Goal: Task Accomplishment & Management: Manage account settings

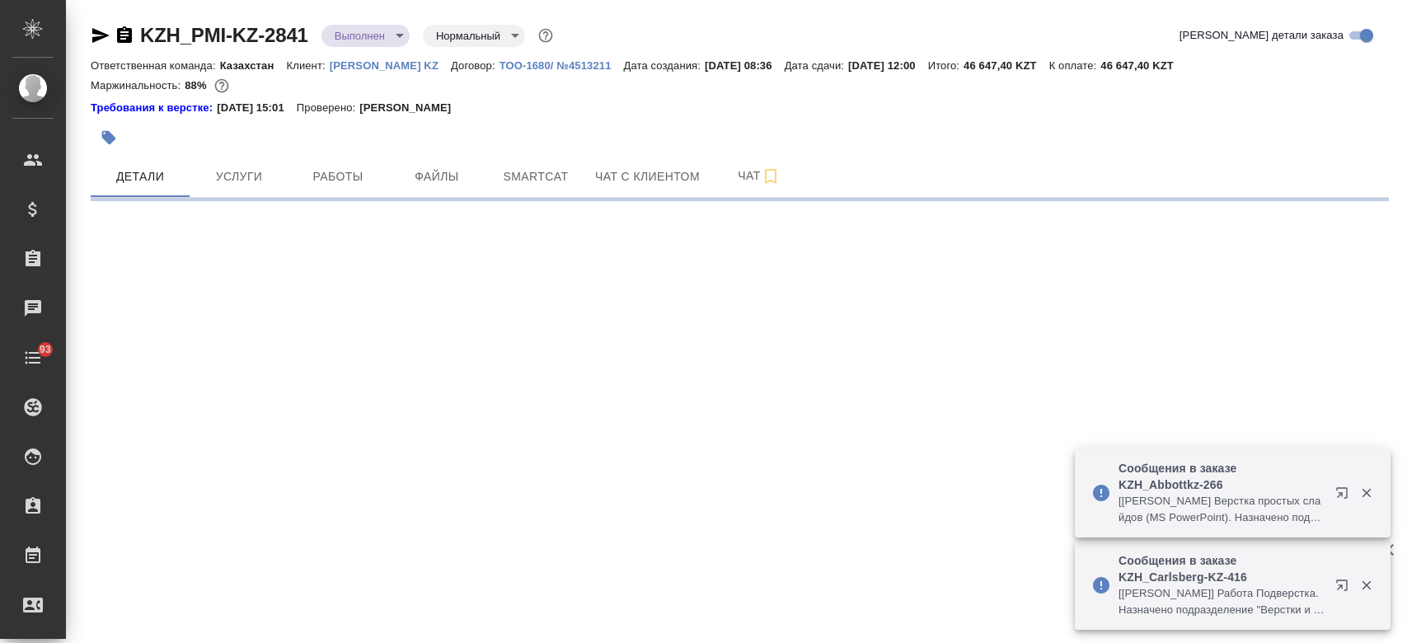
select select "RU"
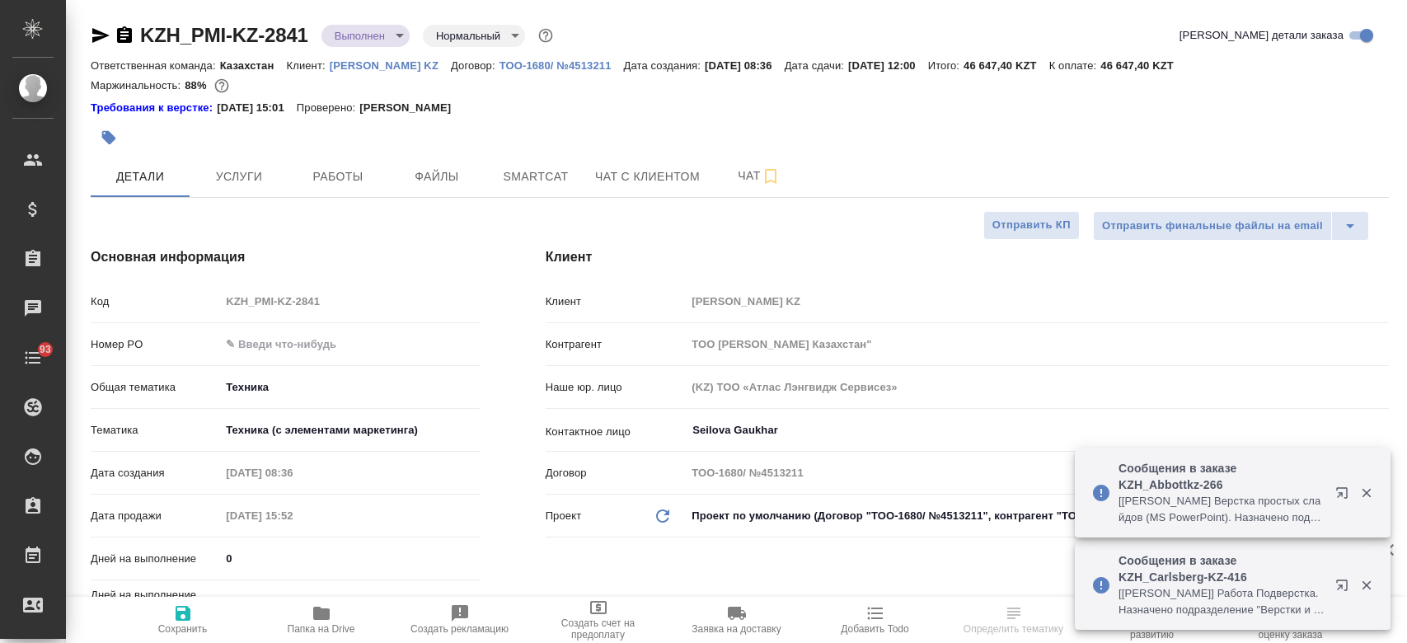
type textarea "x"
type input "[PERSON_NAME]"
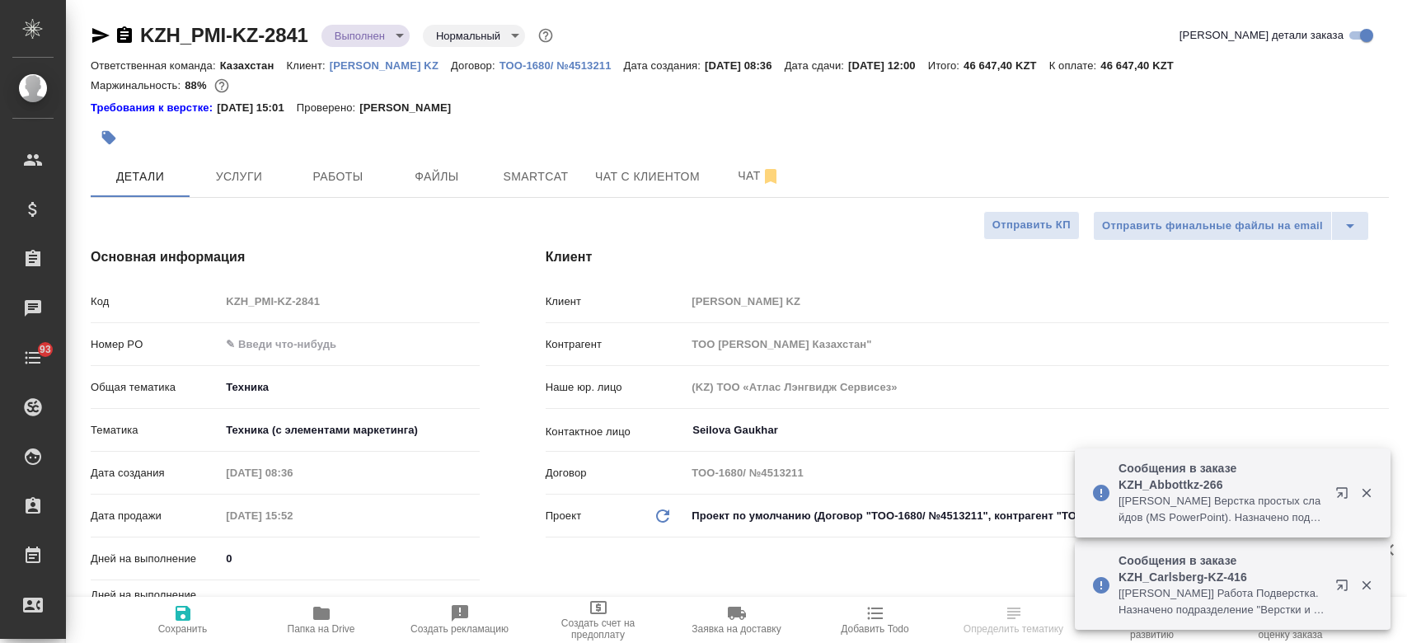
type textarea "x"
click at [330, 627] on span "Папка на Drive" at bounding box center [322, 629] width 68 height 12
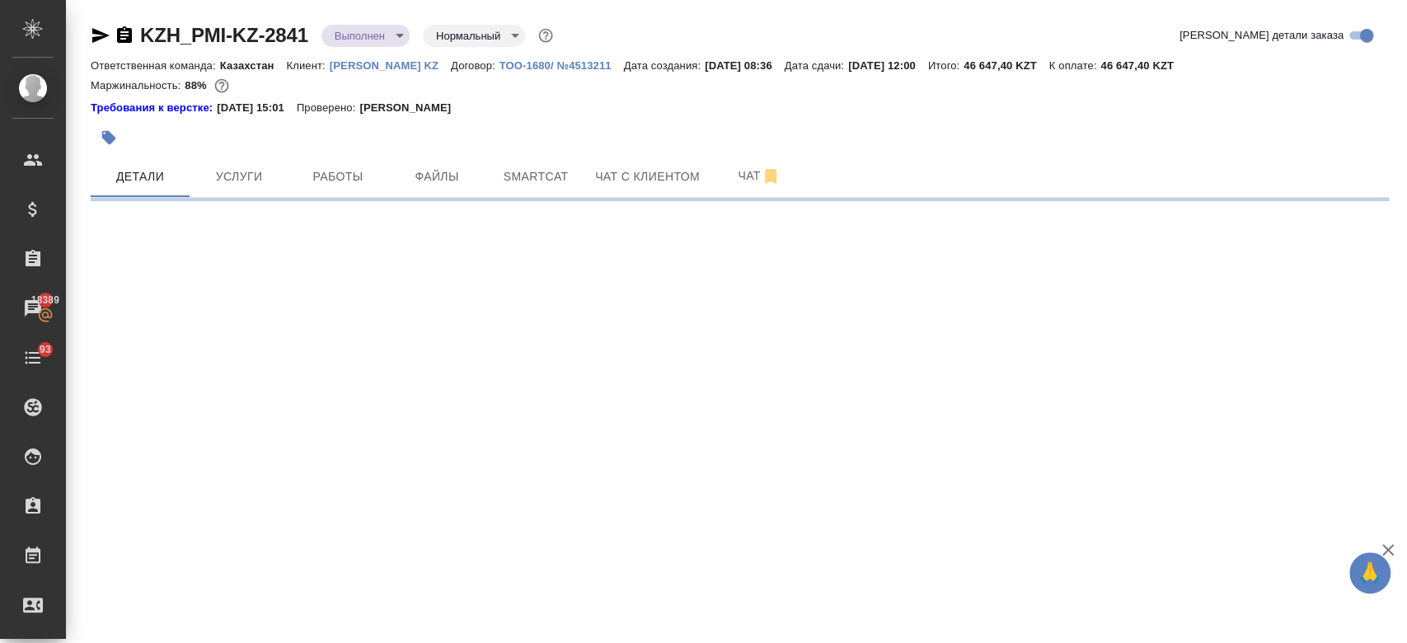
select select "RU"
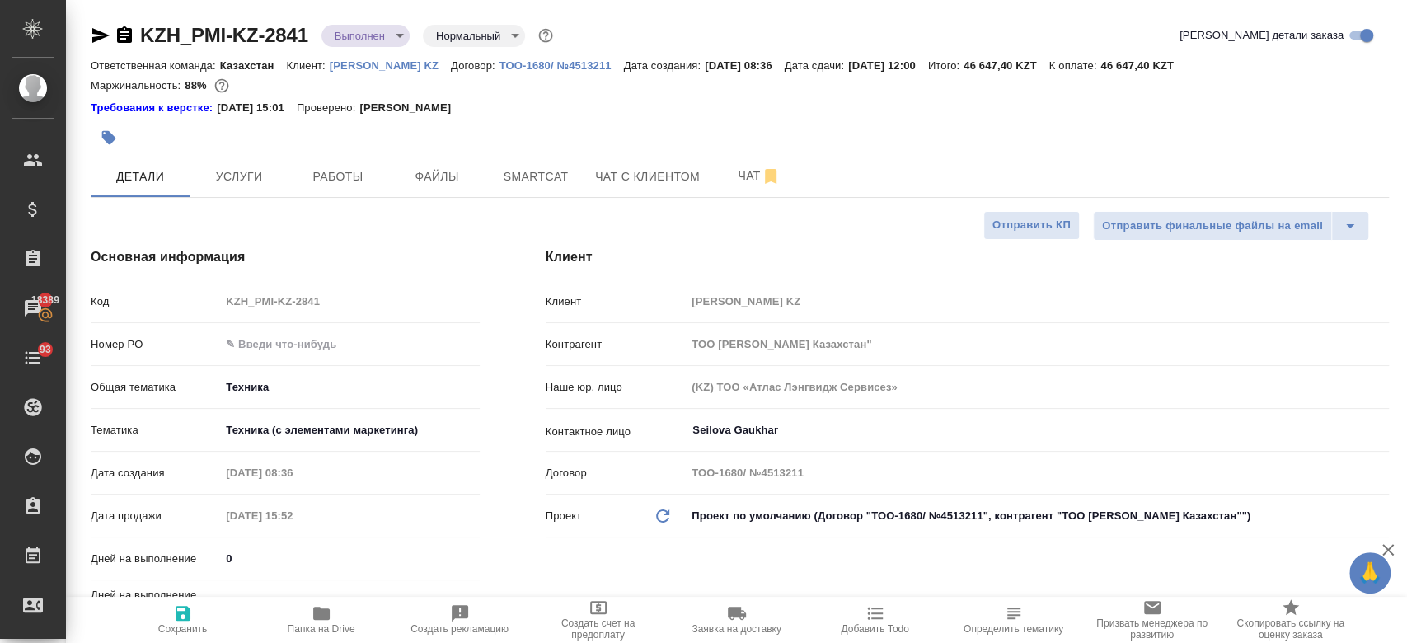
type textarea "x"
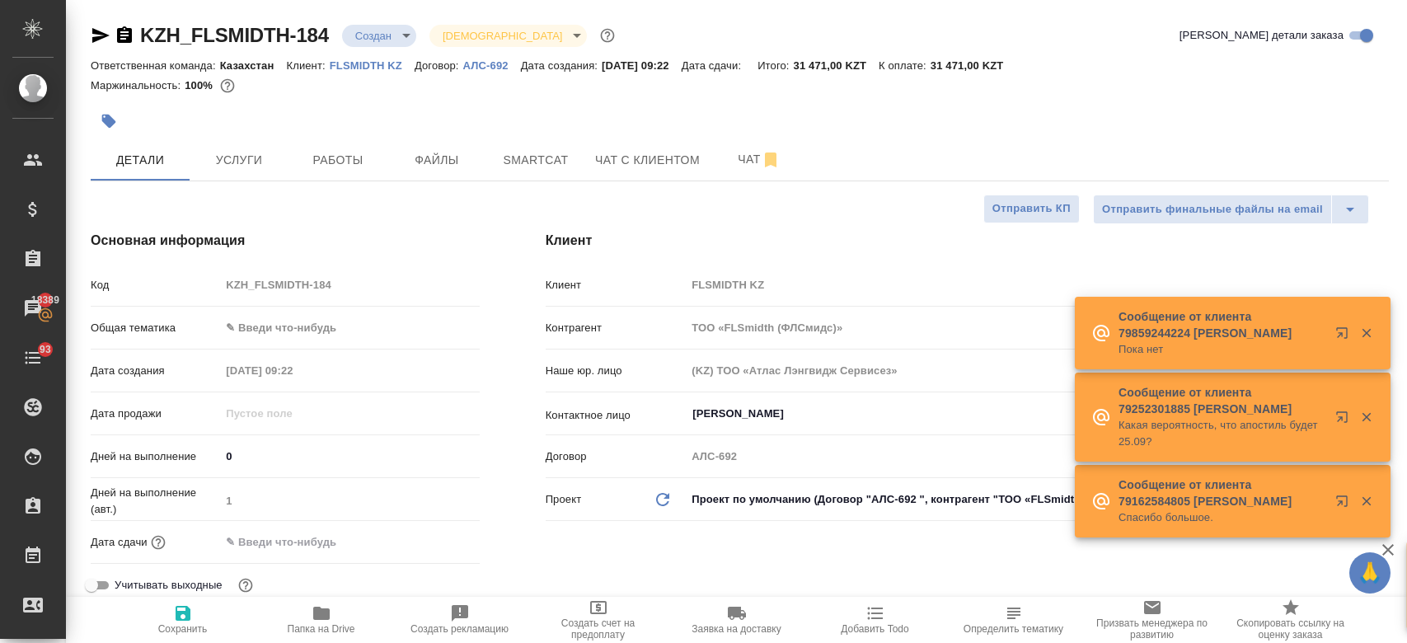
select select "RU"
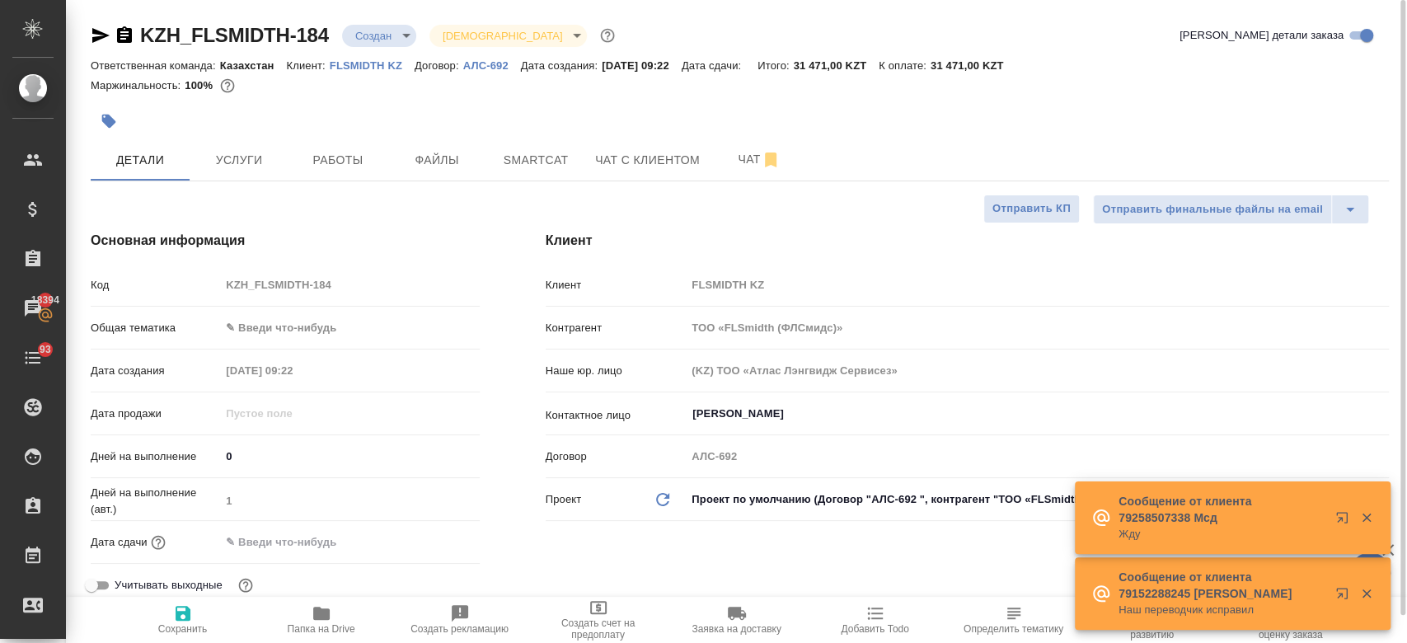
click at [465, 128] on div at bounding box center [524, 121] width 866 height 36
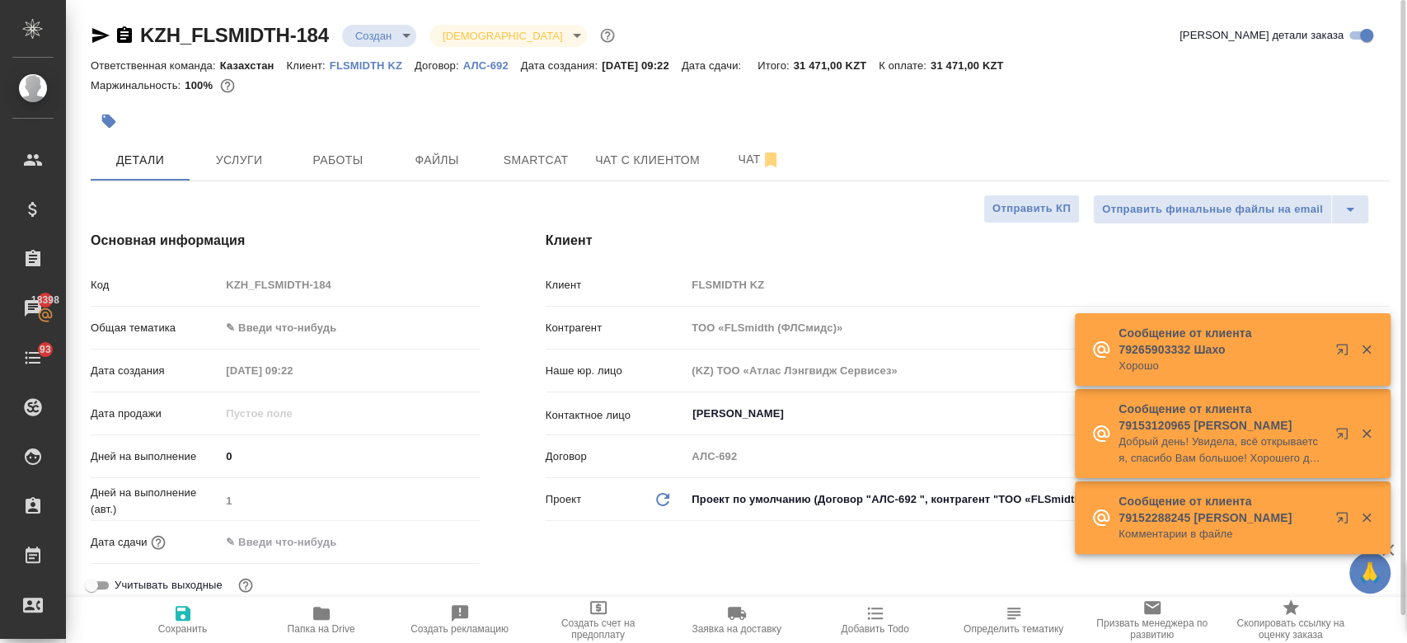
click at [557, 105] on div at bounding box center [524, 121] width 866 height 36
